Goal: Register for event/course: Sign up to attend an event or enroll in a course

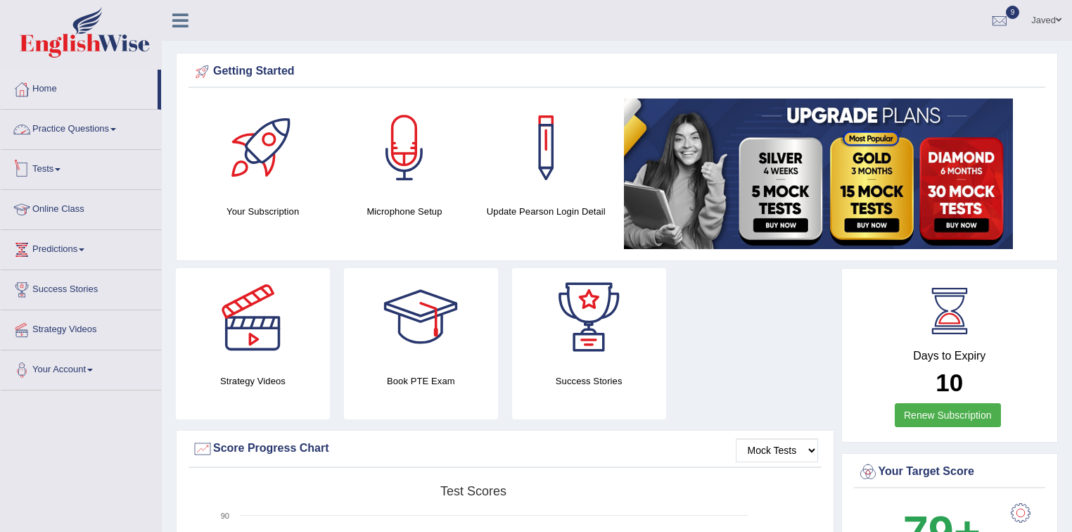
click at [61, 172] on link "Tests" at bounding box center [81, 167] width 160 height 35
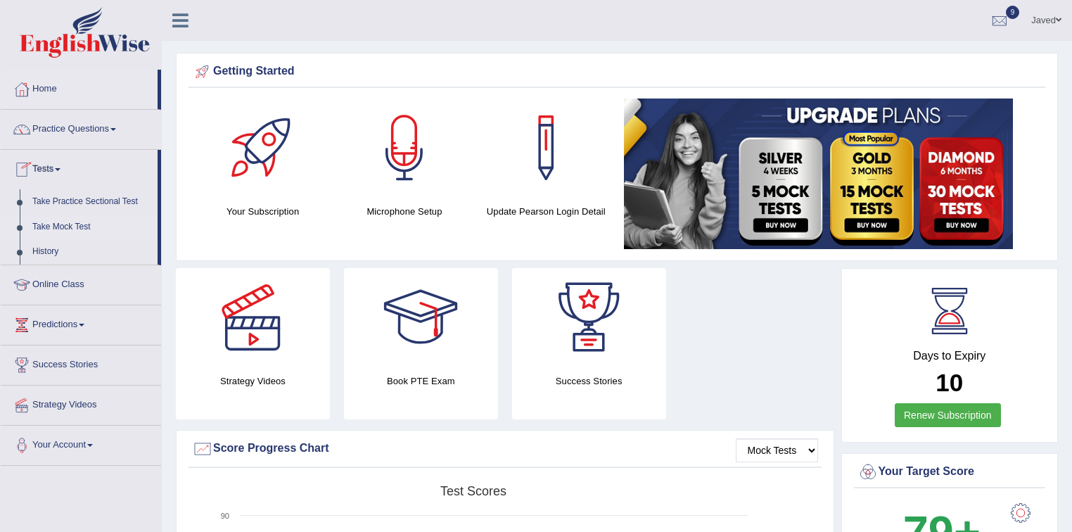
click at [76, 225] on link "Take Mock Test" at bounding box center [92, 227] width 132 height 25
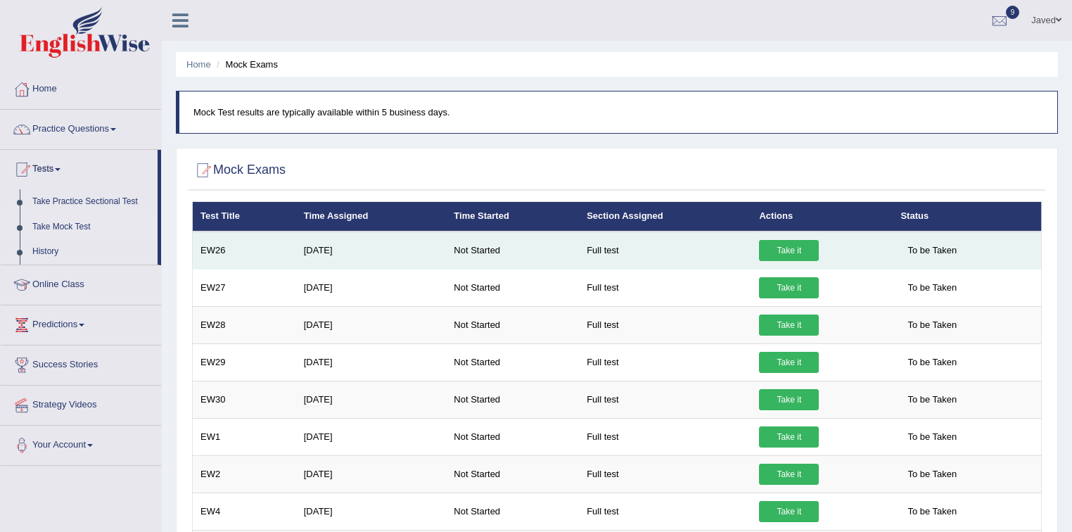
click at [780, 246] on link "Take it" at bounding box center [789, 250] width 60 height 21
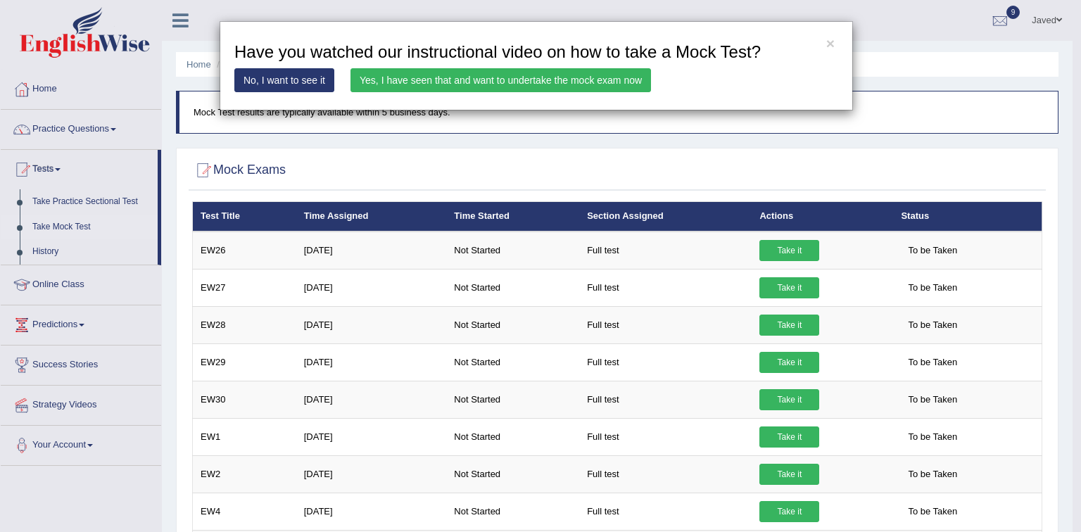
click at [459, 80] on link "Yes, I have seen that and want to undertake the mock exam now" at bounding box center [500, 80] width 300 height 24
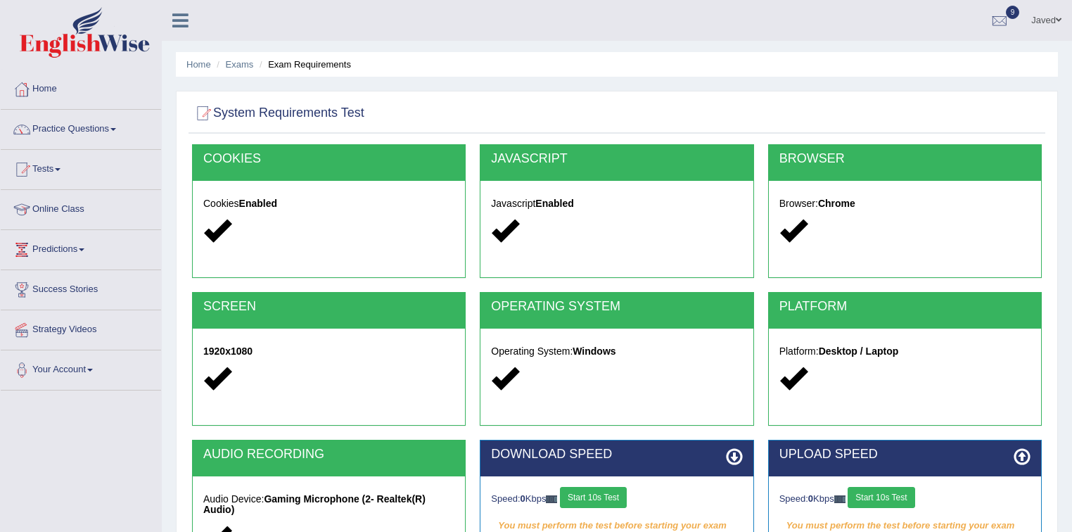
click at [611, 495] on button "Start 10s Test" at bounding box center [593, 497] width 67 height 21
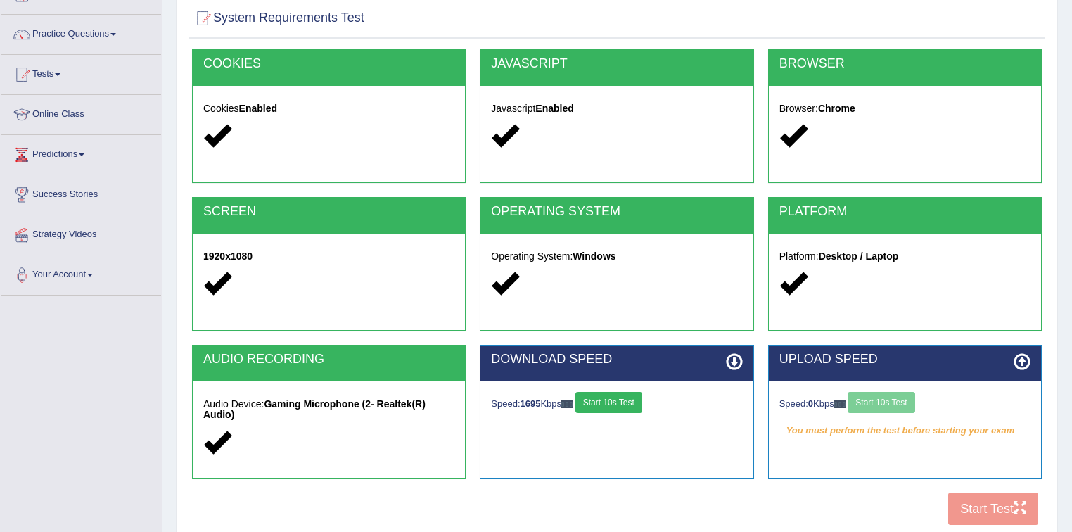
scroll to position [207, 0]
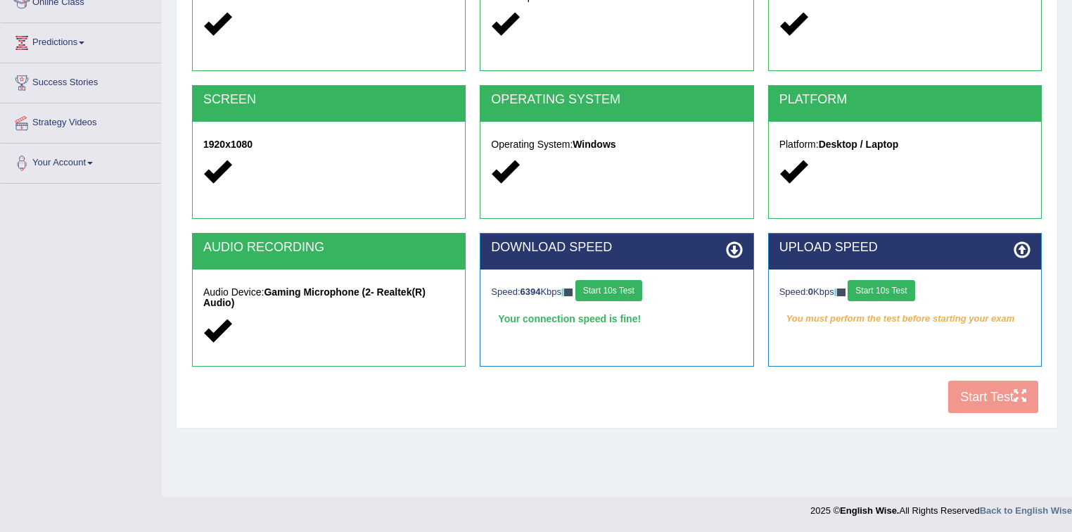
click at [904, 293] on button "Start 10s Test" at bounding box center [881, 290] width 67 height 21
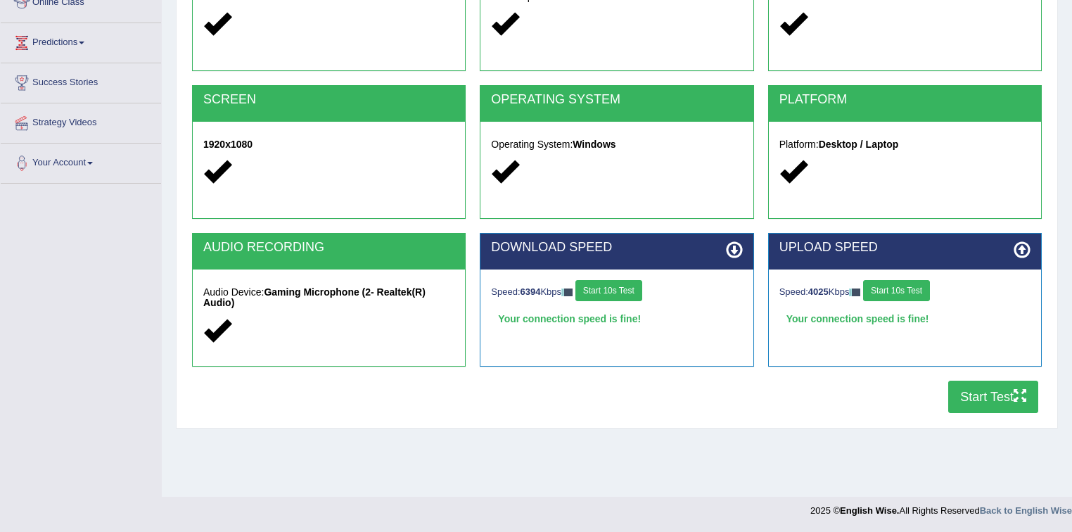
click at [993, 395] on button "Start Test" at bounding box center [993, 397] width 90 height 32
